Goal: Task Accomplishment & Management: Complete application form

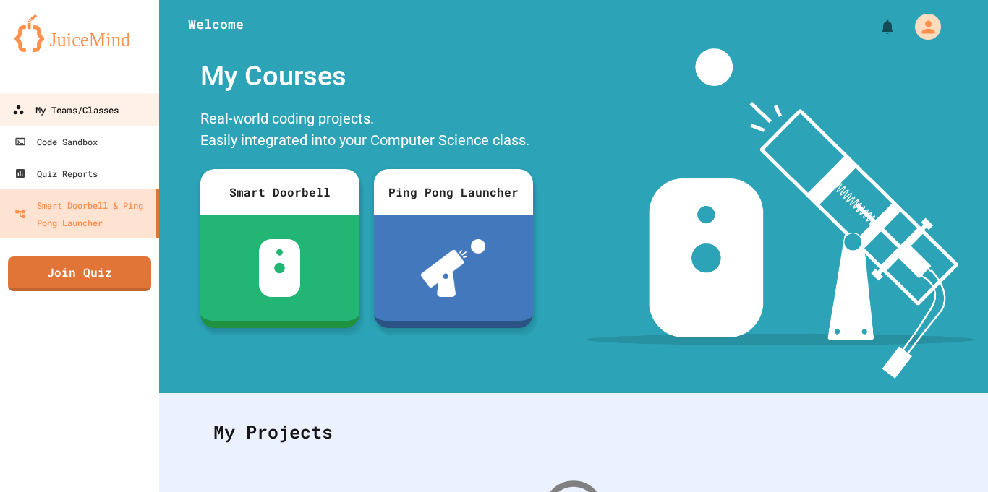
click at [80, 106] on div "My Teams/Classes" at bounding box center [65, 110] width 106 height 18
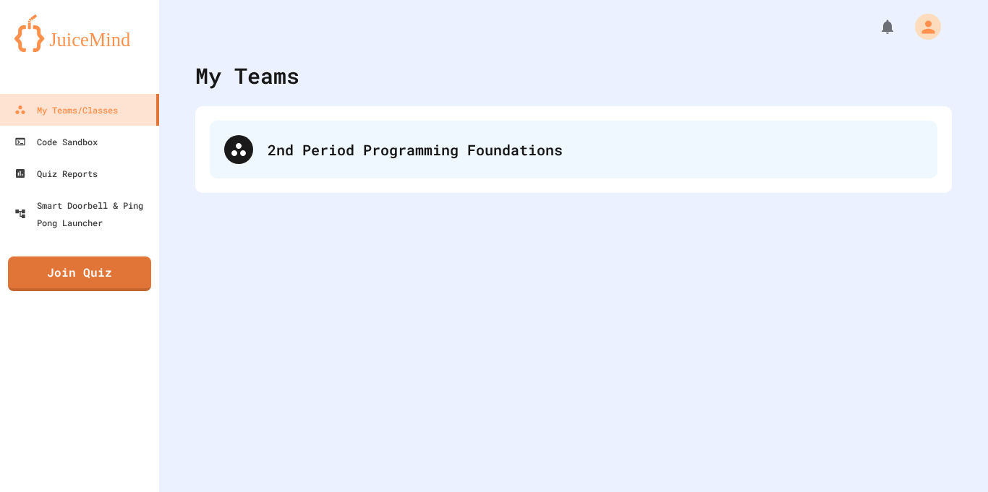
click at [434, 141] on div "2nd Period Programming Foundations" at bounding box center [594, 150] width 655 height 22
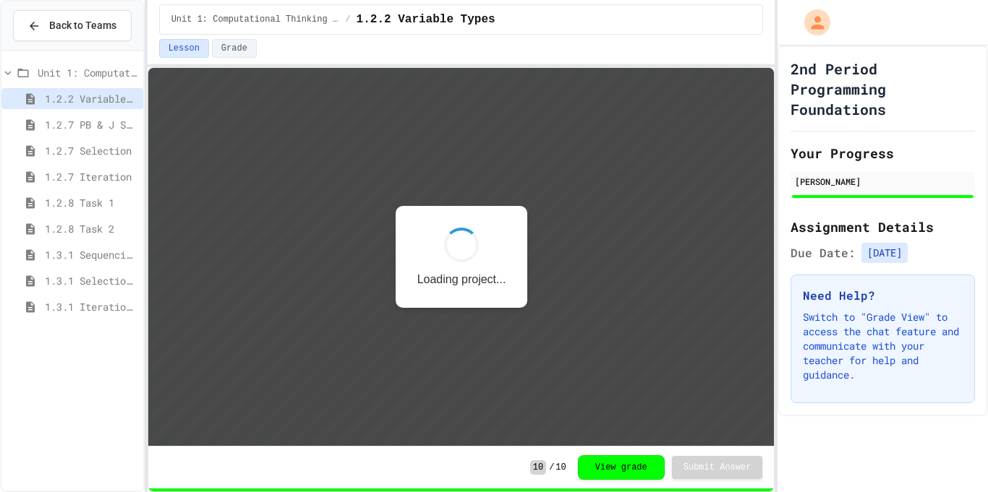
scroll to position [1, 0]
click at [106, 303] on span "1.3.1 Iteration Patterns/Trends" at bounding box center [91, 306] width 93 height 15
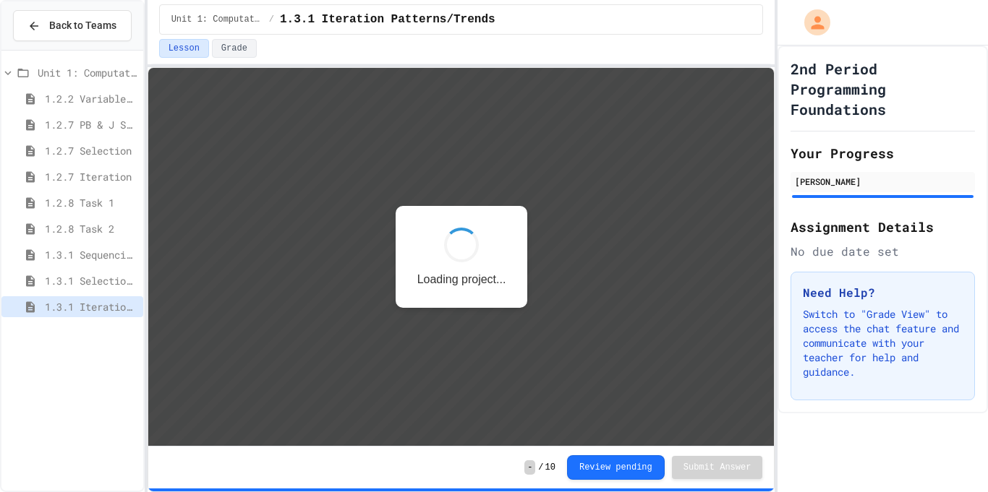
scroll to position [1, 0]
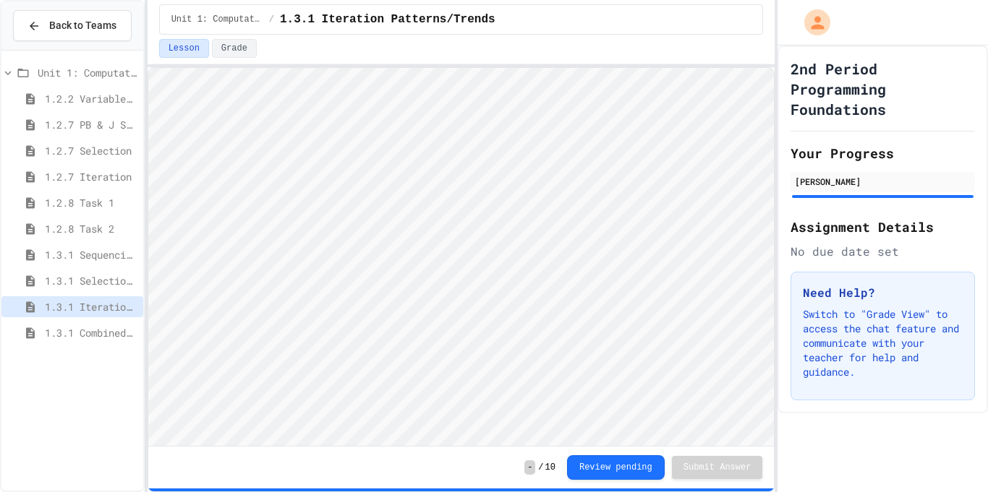
scroll to position [1, 0]
click at [106, 336] on span "1.3.1 Combined Algorithims" at bounding box center [91, 332] width 93 height 15
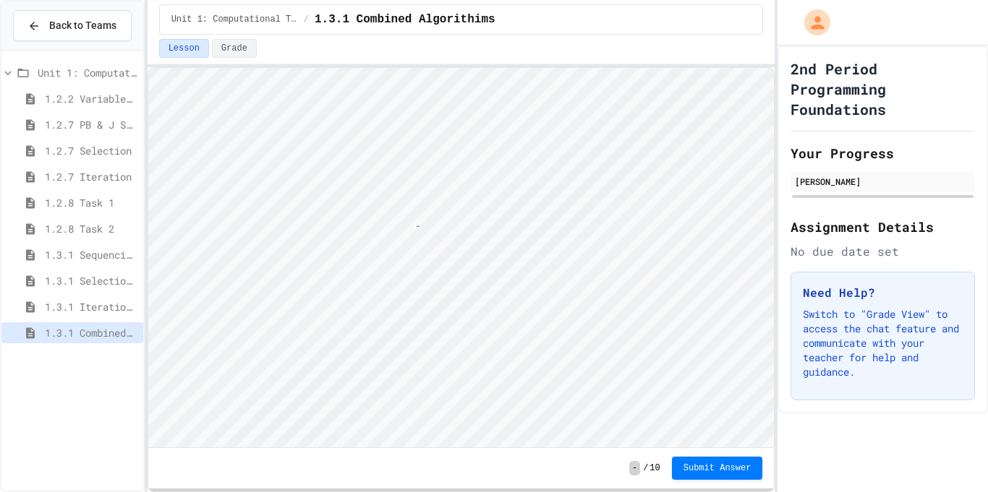
scroll to position [1, 7]
type textarea "**"
click at [691, 471] on span "Submit Answer" at bounding box center [717, 467] width 68 height 12
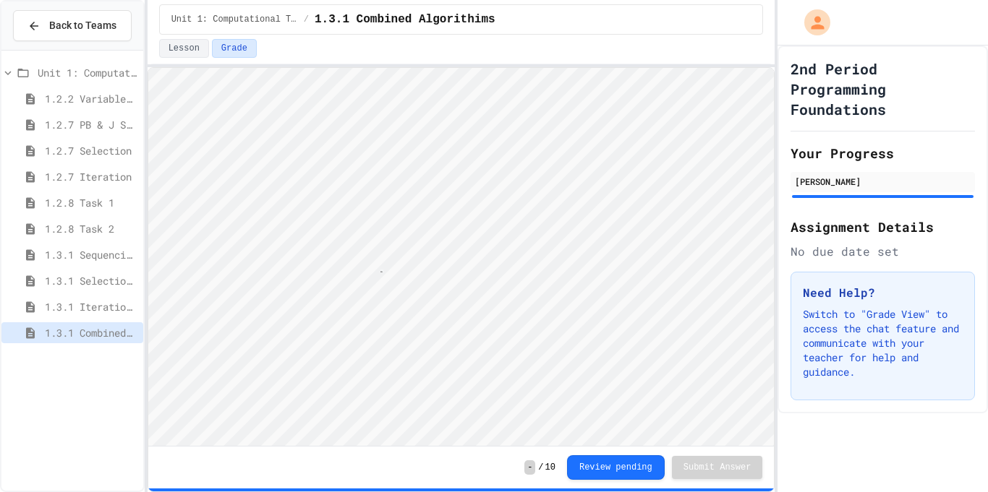
scroll to position [1, 7]
type textarea "**"
type textarea "*"
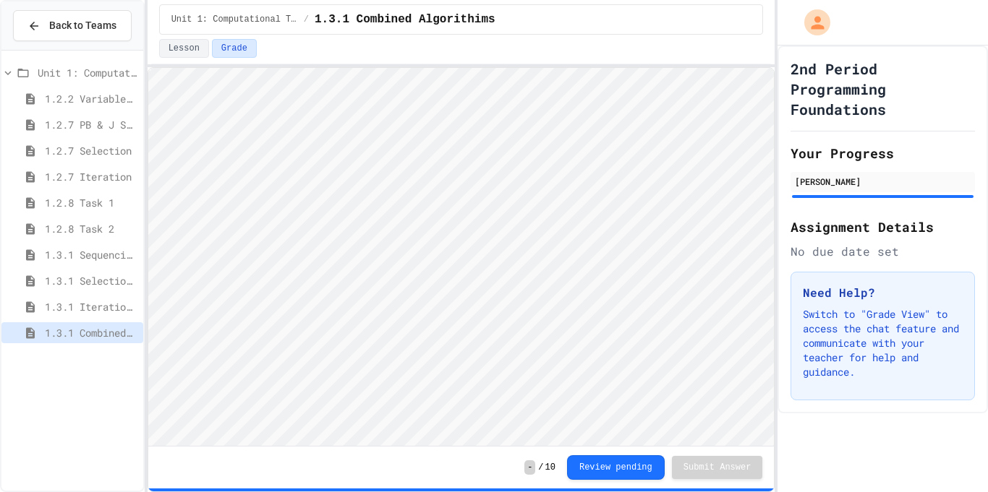
scroll to position [1, 0]
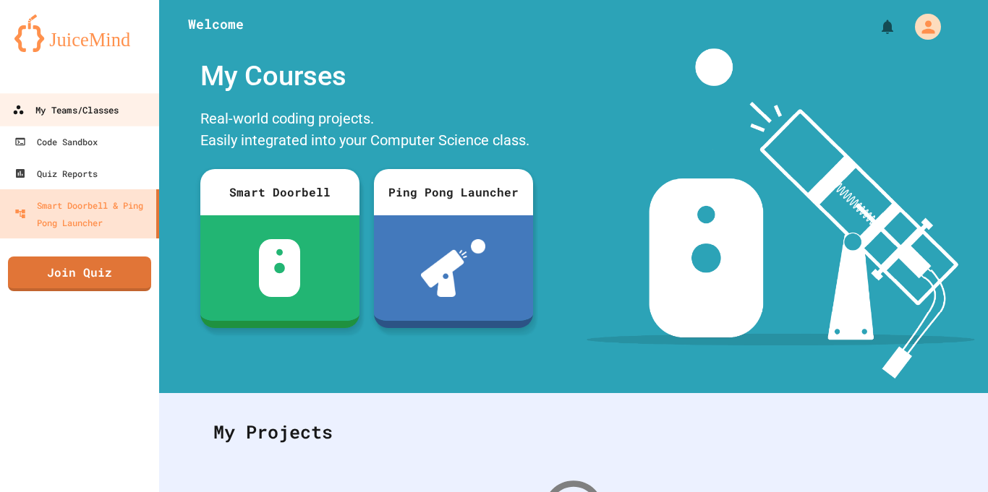
click at [121, 124] on link "My Teams/Classes" at bounding box center [80, 109] width 164 height 33
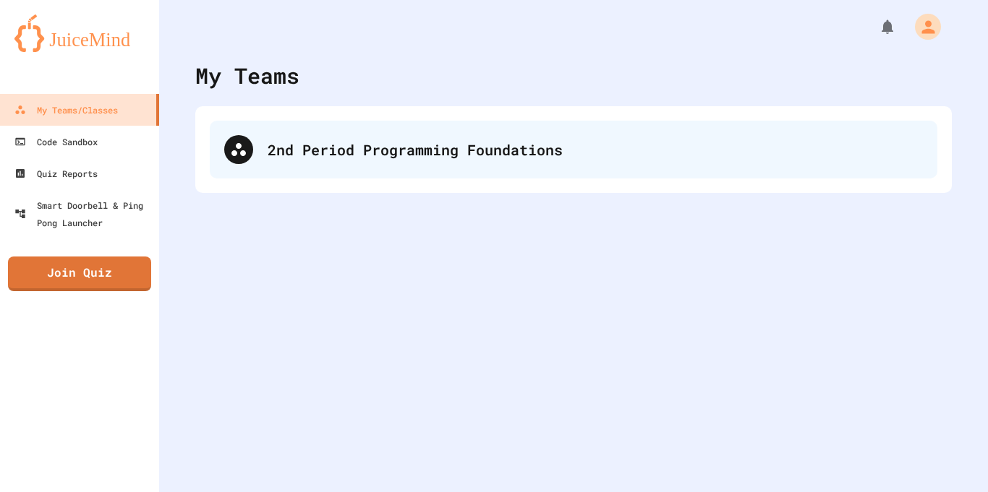
click at [341, 167] on div "2nd Period Programming Foundations" at bounding box center [573, 150] width 727 height 58
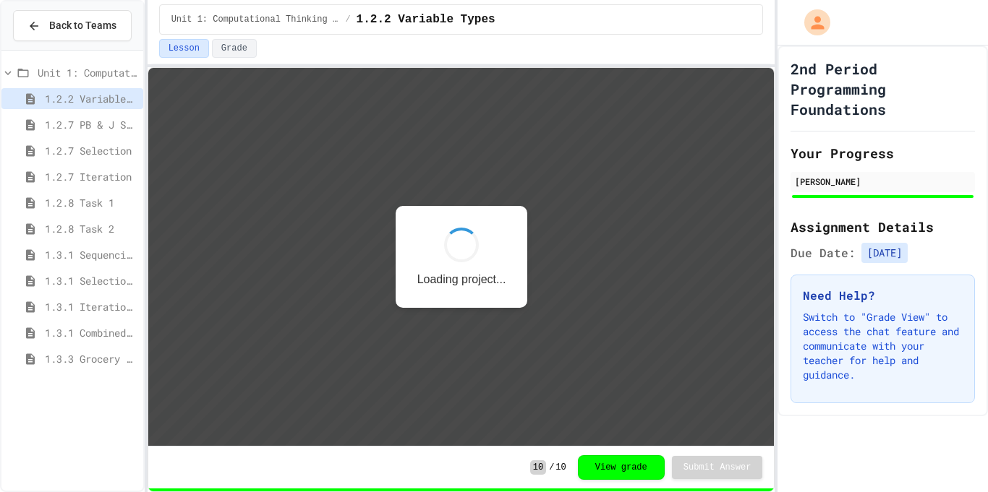
scroll to position [1, 0]
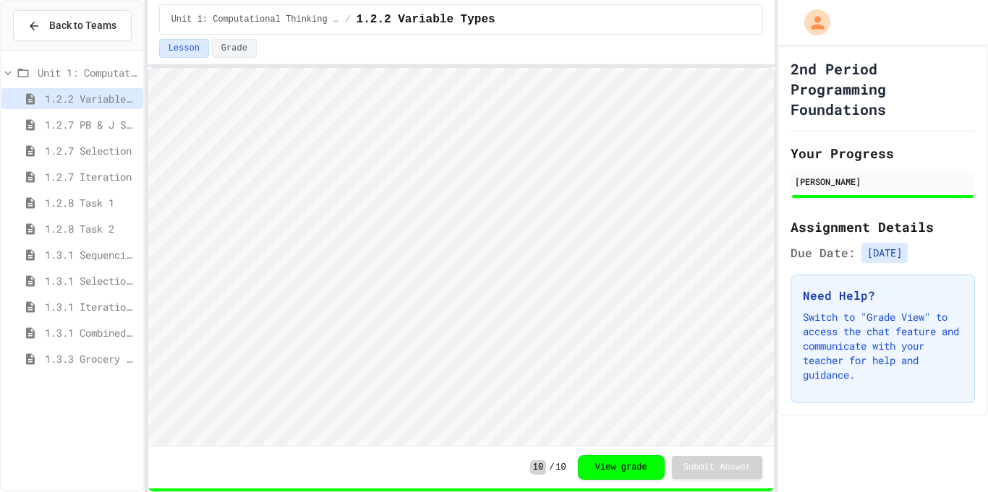
click at [107, 352] on span "1.3.3 Grocery Store Task" at bounding box center [91, 358] width 93 height 15
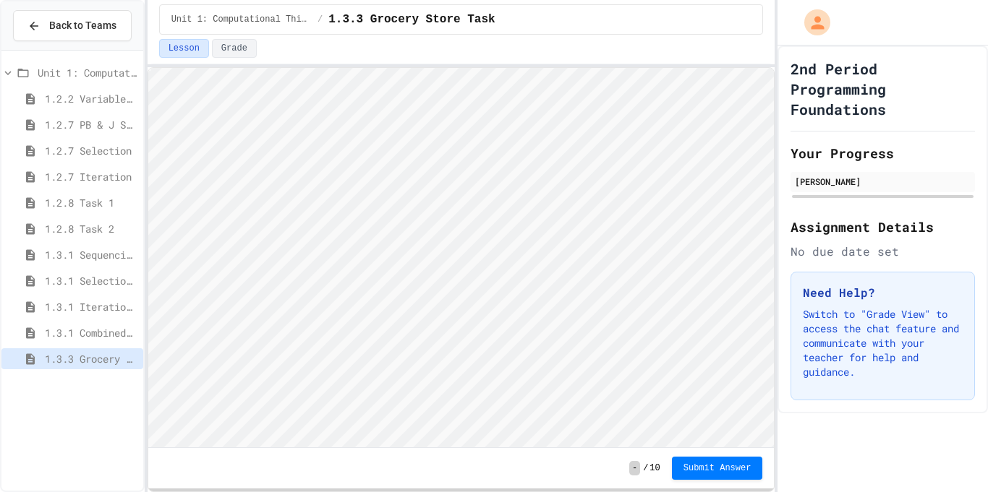
scroll to position [1, 0]
type textarea "*"
